Goal: Information Seeking & Learning: Learn about a topic

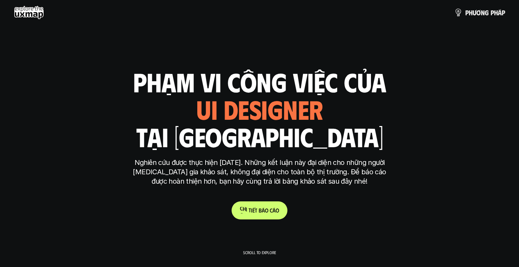
click at [271, 207] on span "c" at bounding box center [271, 210] width 3 height 7
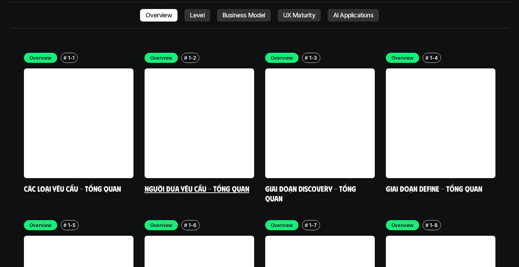
scroll to position [1914, 0]
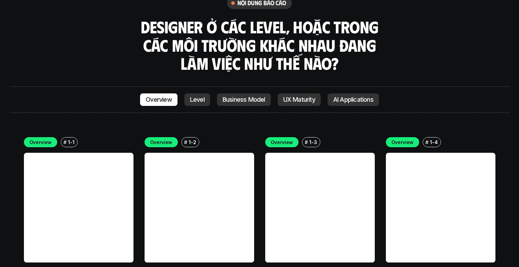
click at [197, 96] on p "Level" at bounding box center [197, 99] width 15 height 7
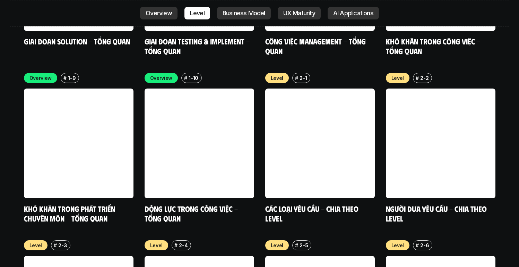
click at [241, 10] on p "Business Model" at bounding box center [244, 13] width 43 height 7
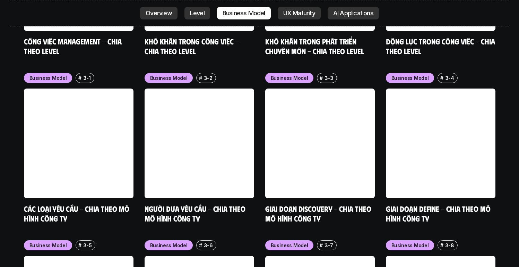
click at [291, 12] on p "UX Maturity" at bounding box center [299, 13] width 32 height 7
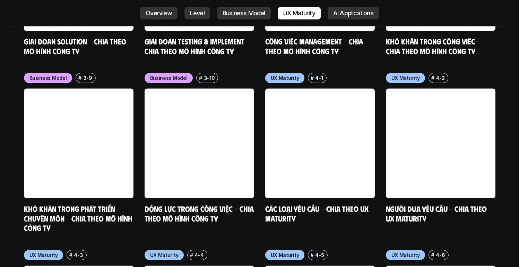
click at [347, 11] on p "AI Applications" at bounding box center [353, 13] width 40 height 7
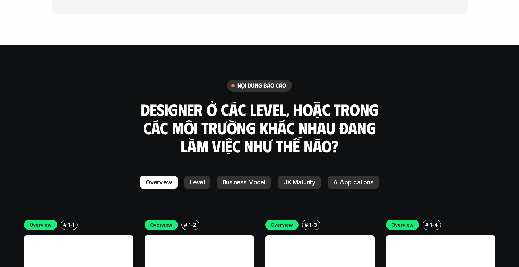
scroll to position [1948, 0]
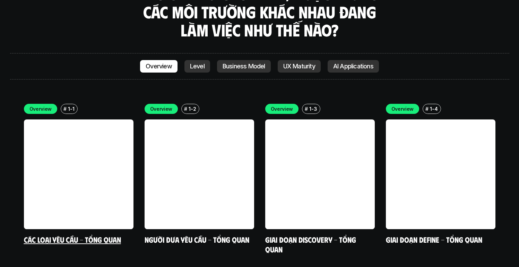
click at [89, 119] on link at bounding box center [79, 174] width 110 height 110
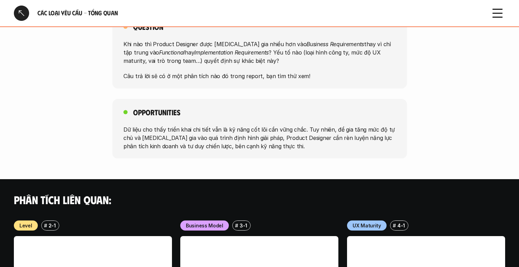
scroll to position [718, 0]
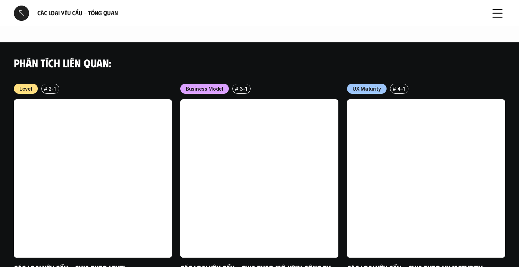
click at [57, 84] on div "# 2-1" at bounding box center [50, 89] width 18 height 10
click at [39, 84] on div "Level # 2-1" at bounding box center [93, 89] width 158 height 10
click at [55, 84] on div "# 2-1" at bounding box center [50, 89] width 18 height 10
click at [232, 84] on div "# 3-1" at bounding box center [241, 89] width 18 height 10
click at [405, 84] on div "# 4-1" at bounding box center [399, 89] width 18 height 10
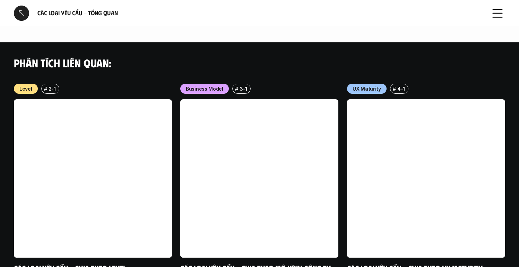
click at [38, 84] on div "Level # 2-1" at bounding box center [93, 89] width 158 height 10
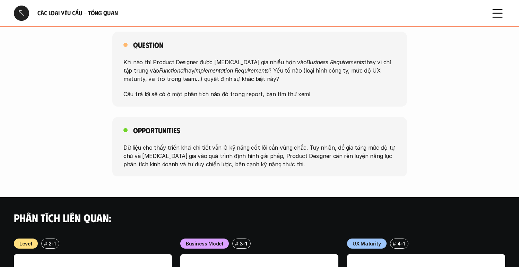
scroll to position [745, 0]
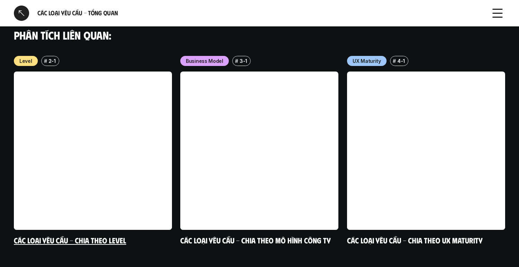
click at [121, 143] on link at bounding box center [93, 150] width 158 height 158
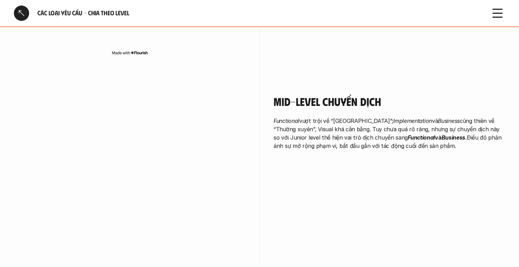
scroll to position [1064, 0]
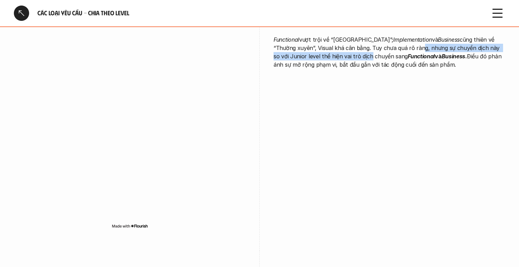
drag, startPoint x: 332, startPoint y: 54, endPoint x: 394, endPoint y: 50, distance: 61.9
click at [394, 50] on p "Functional vượt trội về “Thường xuyên”; Implementation và Business cũng thiên v…" at bounding box center [390, 51] width 232 height 33
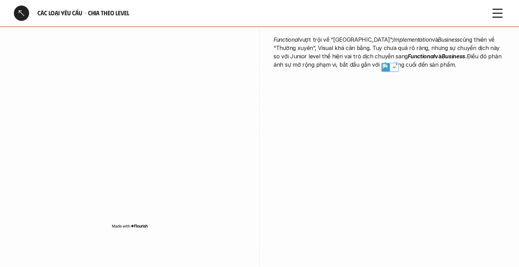
click at [442, 54] on strong "Business" at bounding box center [454, 56] width 24 height 7
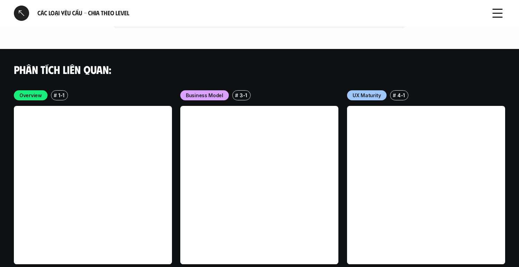
scroll to position [2055, 0]
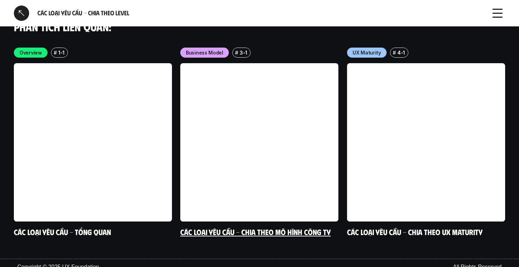
click at [235, 50] on h6 "#" at bounding box center [236, 52] width 3 height 5
click at [208, 49] on p "Business Model" at bounding box center [204, 52] width 37 height 7
